Goal: Transaction & Acquisition: Purchase product/service

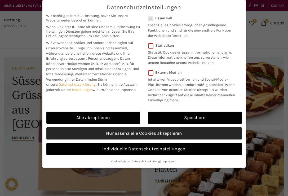
click at [145, 133] on link "Nur essenzielle Cookies akzeptieren" at bounding box center [144, 133] width 196 height 12
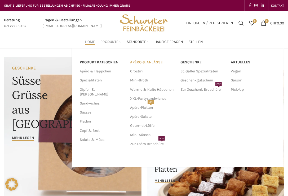
click at [153, 63] on link "APÉRO & ANLÄSSE" at bounding box center [152, 62] width 45 height 9
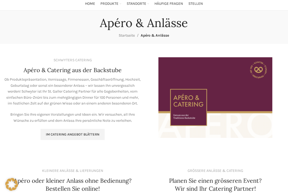
scroll to position [84, 0]
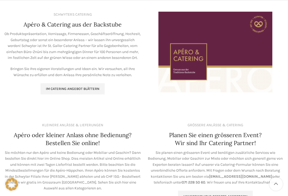
click at [193, 72] on img "Image link" at bounding box center [215, 52] width 114 height 81
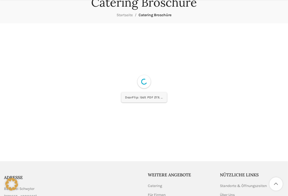
scroll to position [84, 0]
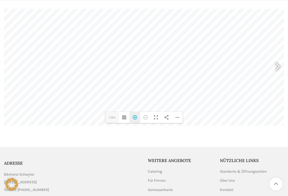
click at [135, 117] on div "Hereinzoomen" at bounding box center [135, 117] width 11 height 11
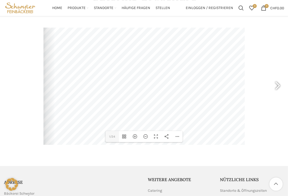
scroll to position [56, 0]
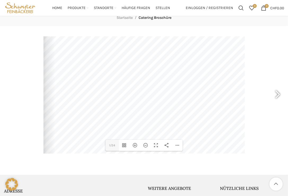
click at [196, 96] on div at bounding box center [143, 89] width 201 height 143
click at [159, 144] on div "Vollbild umschalten" at bounding box center [156, 145] width 11 height 11
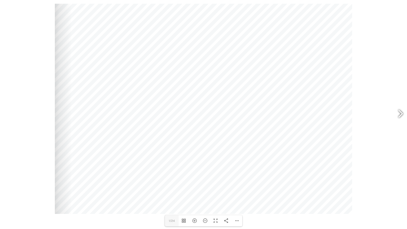
click at [288, 112] on div at bounding box center [398, 115] width 12 height 20
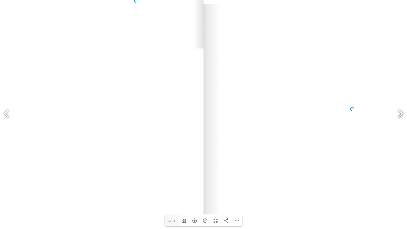
click at [288, 112] on div at bounding box center [398, 115] width 12 height 20
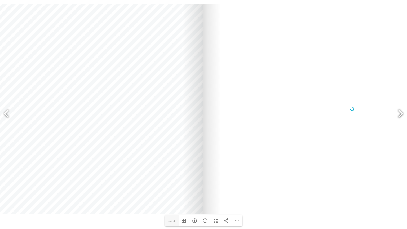
click at [288, 111] on div at bounding box center [398, 115] width 12 height 20
click at [288, 110] on div at bounding box center [398, 115] width 12 height 20
click at [288, 113] on div at bounding box center [398, 115] width 12 height 20
click at [288, 114] on div at bounding box center [398, 115] width 12 height 20
click at [288, 112] on div at bounding box center [398, 115] width 12 height 20
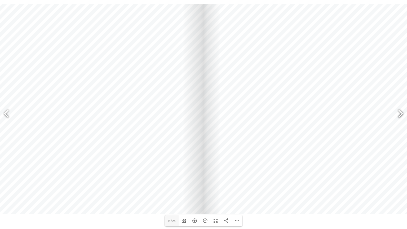
click at [288, 114] on div at bounding box center [398, 115] width 12 height 20
drag, startPoint x: 208, startPoint y: 217, endPoint x: 210, endPoint y: 217, distance: 2.7
click at [209, 196] on div "Herauszoomen" at bounding box center [205, 220] width 11 height 11
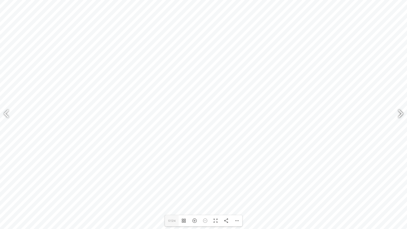
click at [288, 115] on div at bounding box center [398, 115] width 12 height 20
click at [7, 112] on div at bounding box center [9, 115] width 12 height 20
click at [8, 112] on div at bounding box center [9, 115] width 12 height 20
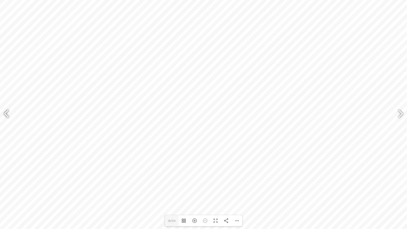
click at [8, 112] on div at bounding box center [9, 115] width 12 height 20
click at [9, 111] on div at bounding box center [9, 115] width 12 height 20
click at [2, 110] on div at bounding box center [6, 114] width 13 height 26
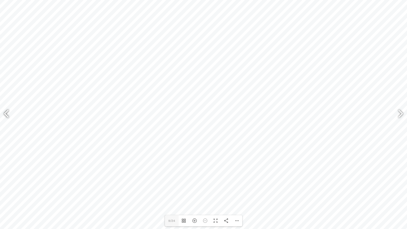
click at [3, 110] on div at bounding box center [9, 115] width 12 height 20
drag, startPoint x: 4, startPoint y: 114, endPoint x: 6, endPoint y: 112, distance: 3.4
click at [6, 112] on div at bounding box center [9, 115] width 12 height 20
click at [7, 112] on div at bounding box center [9, 115] width 12 height 20
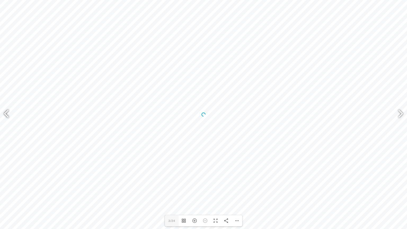
type input "1"
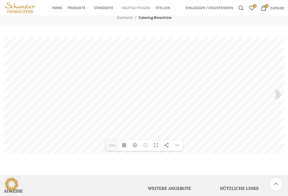
click at [133, 7] on span "Häufige Fragen" at bounding box center [136, 8] width 29 height 5
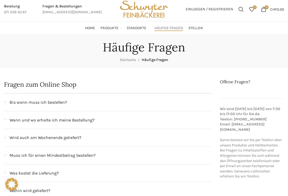
scroll to position [28, 0]
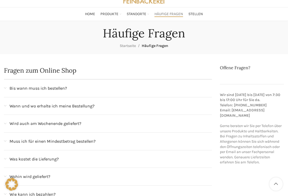
click at [51, 86] on span "Bis wann muss ich bestellen?" at bounding box center [38, 88] width 57 height 7
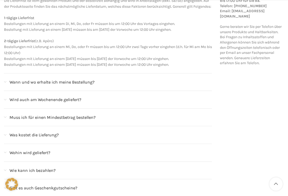
scroll to position [140, 0]
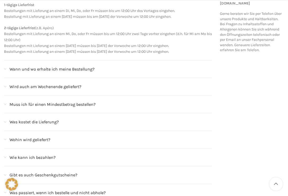
click at [34, 78] on div "Wann und wo erhalte ich meine Bestellung?" at bounding box center [108, 68] width 208 height 17
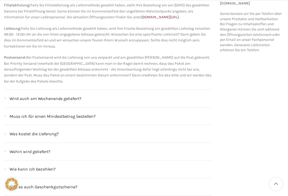
click at [78, 100] on span "Wird auch am Wochenende geliefert?" at bounding box center [46, 98] width 72 height 7
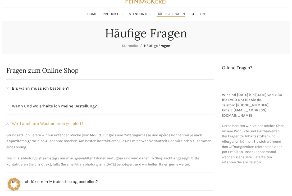
scroll to position [0, 0]
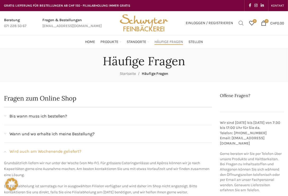
click at [241, 25] on span "Suchen" at bounding box center [240, 22] width 5 height 5
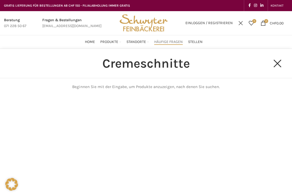
click at [205, 66] on input "Cremeschnitte" at bounding box center [146, 63] width 240 height 29
drag, startPoint x: 198, startPoint y: 65, endPoint x: 141, endPoint y: 68, distance: 57.6
click at [141, 68] on input "Cremeschnitte" at bounding box center [146, 63] width 240 height 29
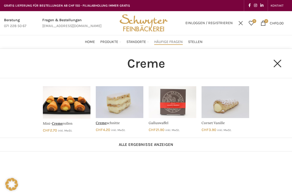
type input "Creme"
click at [119, 103] on link "Cremeschnitte" at bounding box center [119, 108] width 53 height 51
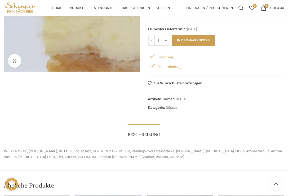
scroll to position [52, 0]
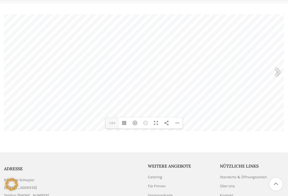
scroll to position [84, 0]
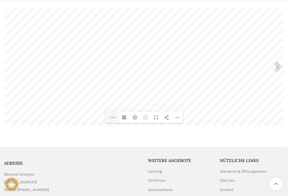
click at [277, 64] on div at bounding box center [275, 67] width 12 height 20
click at [280, 66] on div at bounding box center [275, 67] width 12 height 20
click at [280, 67] on div at bounding box center [275, 67] width 12 height 20
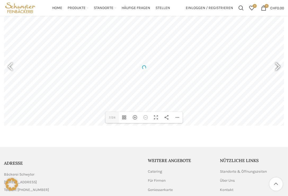
scroll to position [56, 0]
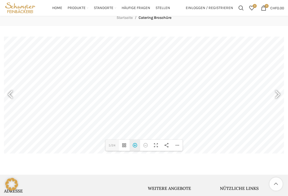
click at [135, 145] on div "Hereinzoomen" at bounding box center [135, 145] width 11 height 11
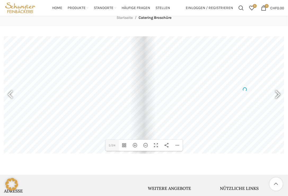
click at [275, 93] on div at bounding box center [275, 95] width 12 height 20
type input "7"
click at [136, 145] on div "Hereinzoomen" at bounding box center [135, 145] width 11 height 11
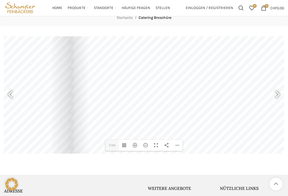
drag, startPoint x: 148, startPoint y: 94, endPoint x: 91, endPoint y: 96, distance: 57.0
click at [91, 96] on div at bounding box center [222, 80] width 302 height 214
